Goal: Find specific page/section

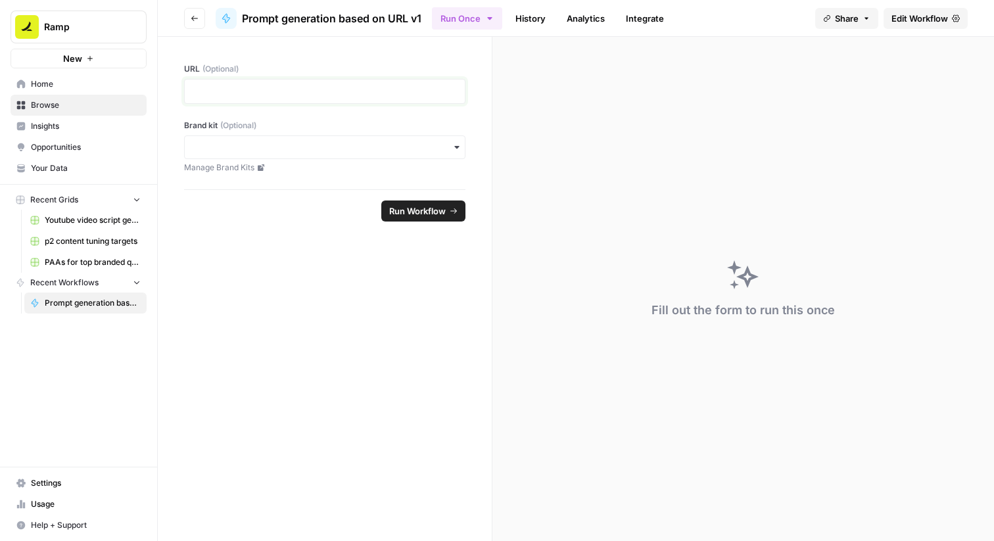
click at [287, 92] on p at bounding box center [325, 91] width 264 height 13
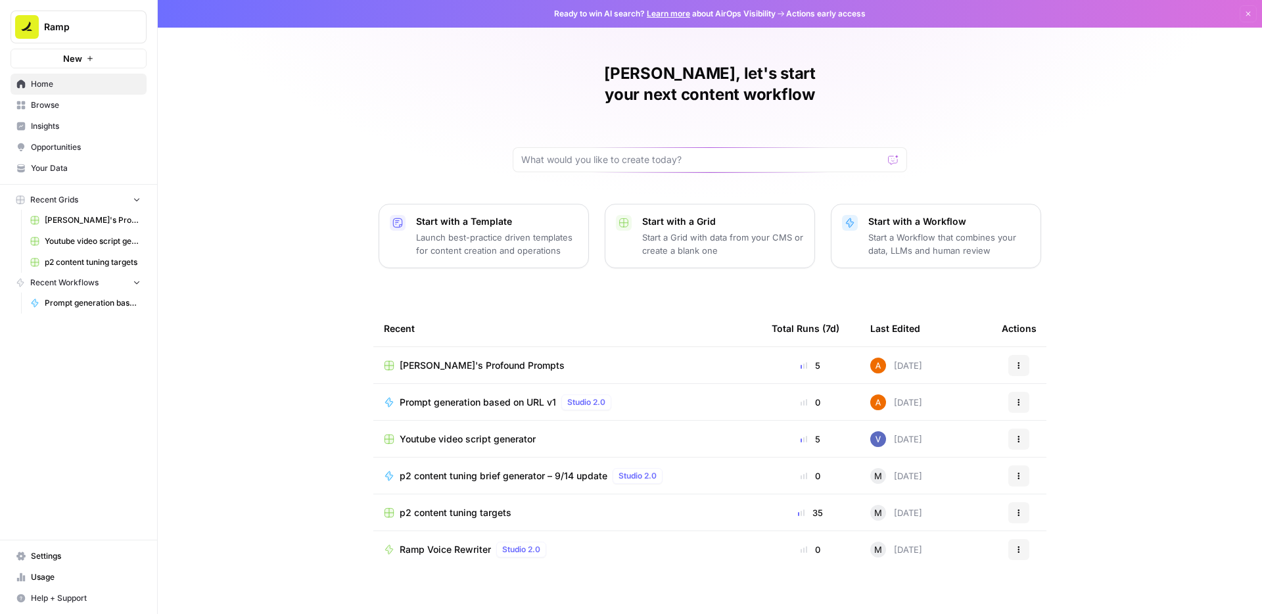
click at [538, 353] on td "[PERSON_NAME]'s Profound Prompts" at bounding box center [567, 365] width 388 height 36
click at [517, 359] on div "[PERSON_NAME]'s Profound Prompts" at bounding box center [567, 365] width 367 height 13
